Goal: Navigation & Orientation: Find specific page/section

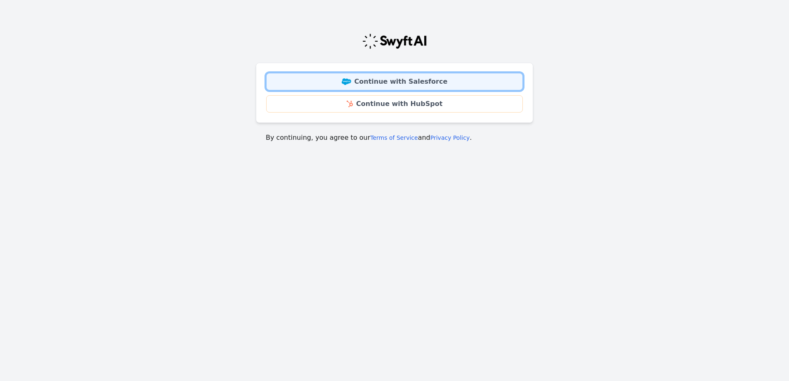
click at [412, 84] on link "Continue with Salesforce" at bounding box center [394, 81] width 257 height 17
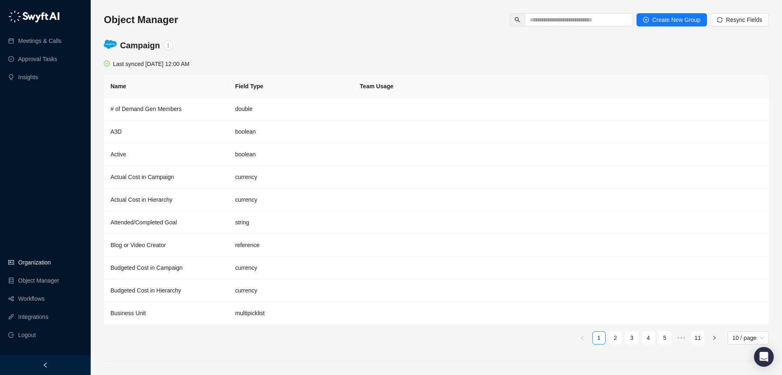
click at [39, 266] on link "Organization" at bounding box center [34, 262] width 33 height 16
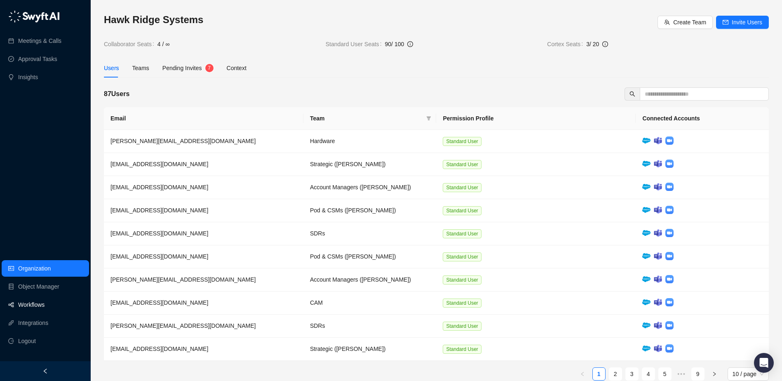
click at [32, 304] on link "Workflows" at bounding box center [31, 305] width 26 height 16
